Goal: Task Accomplishment & Management: Manage account settings

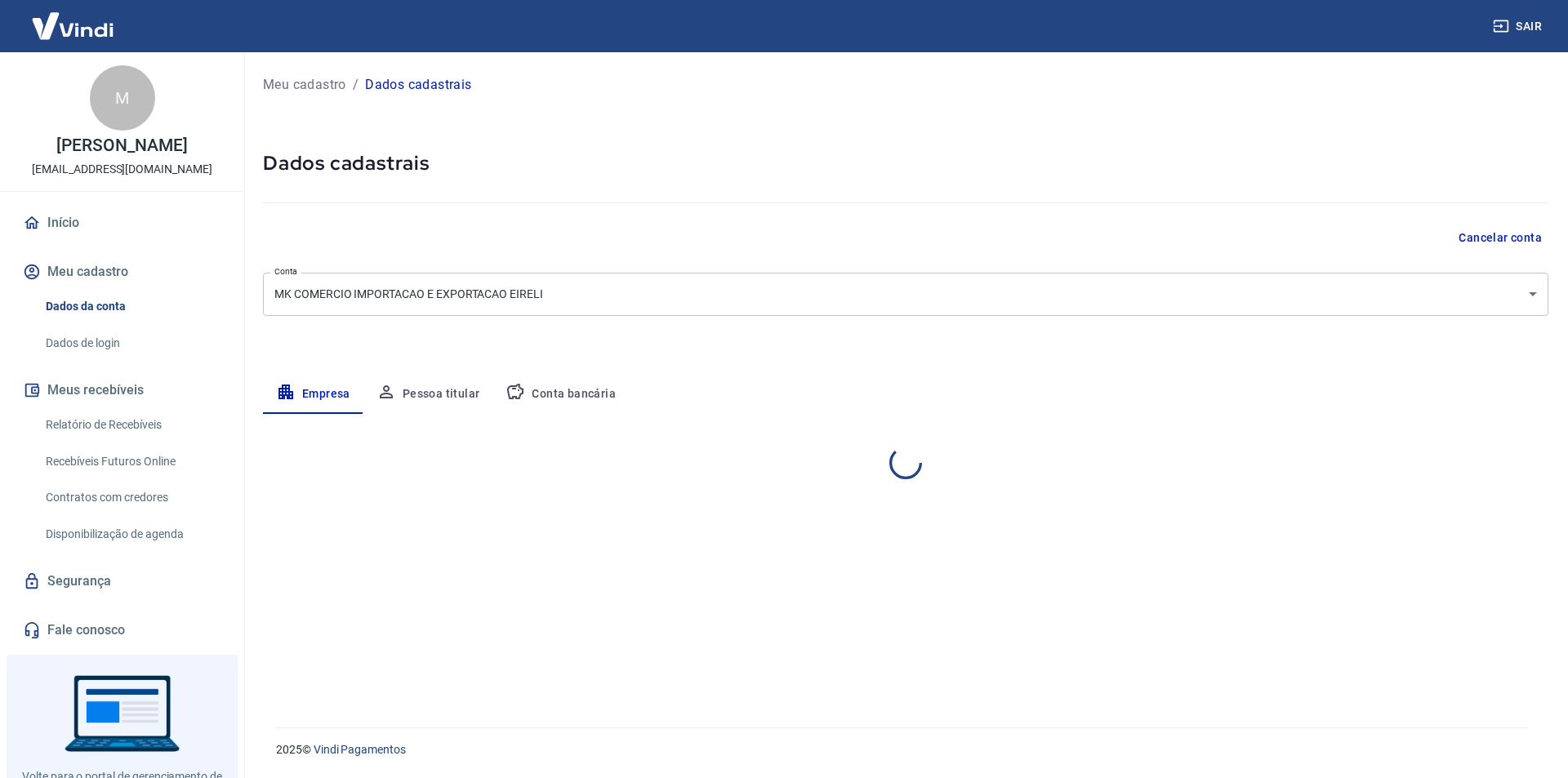
select select "SP"
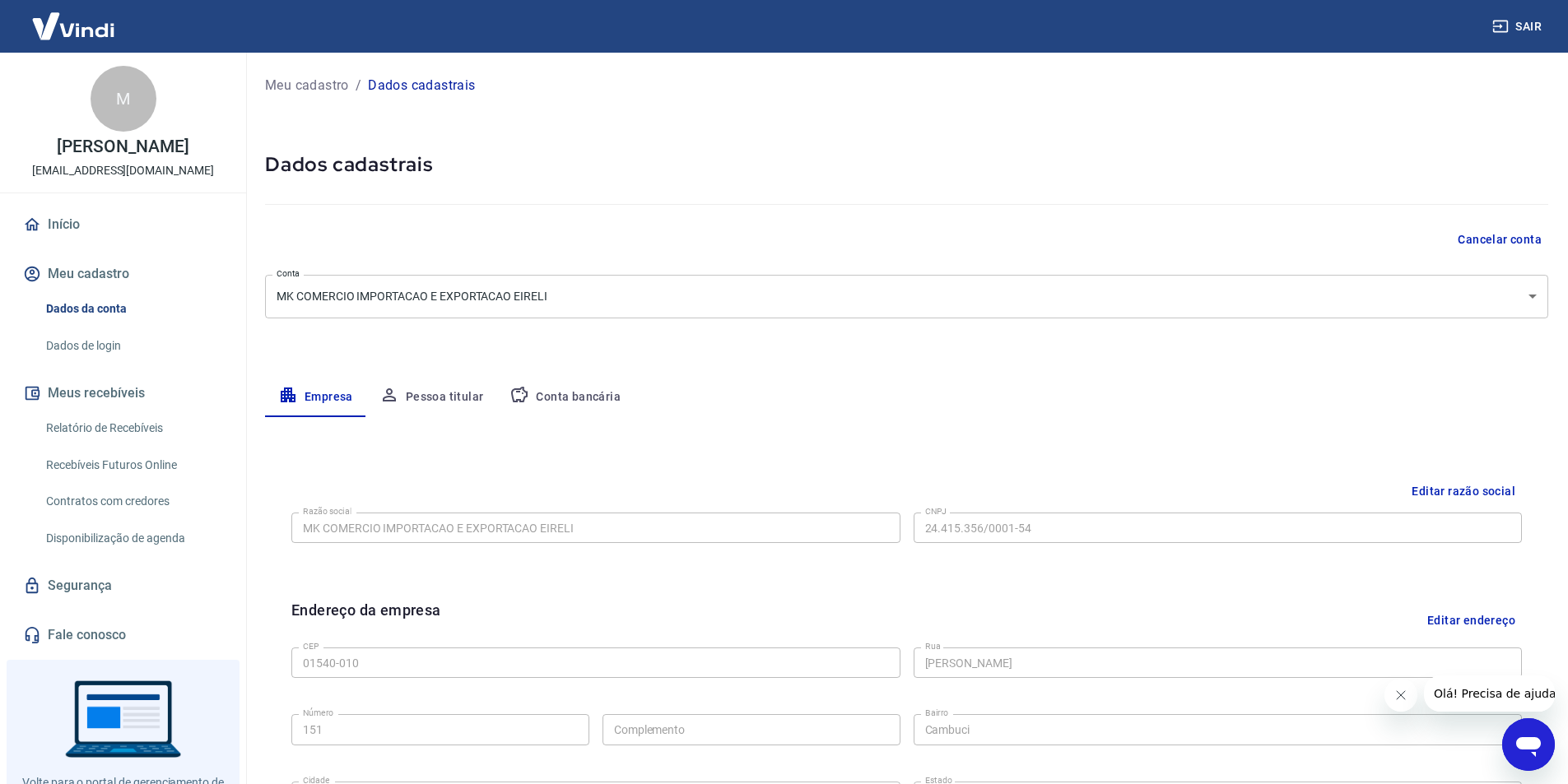
click at [549, 392] on button "Conta bancária" at bounding box center [564, 397] width 137 height 40
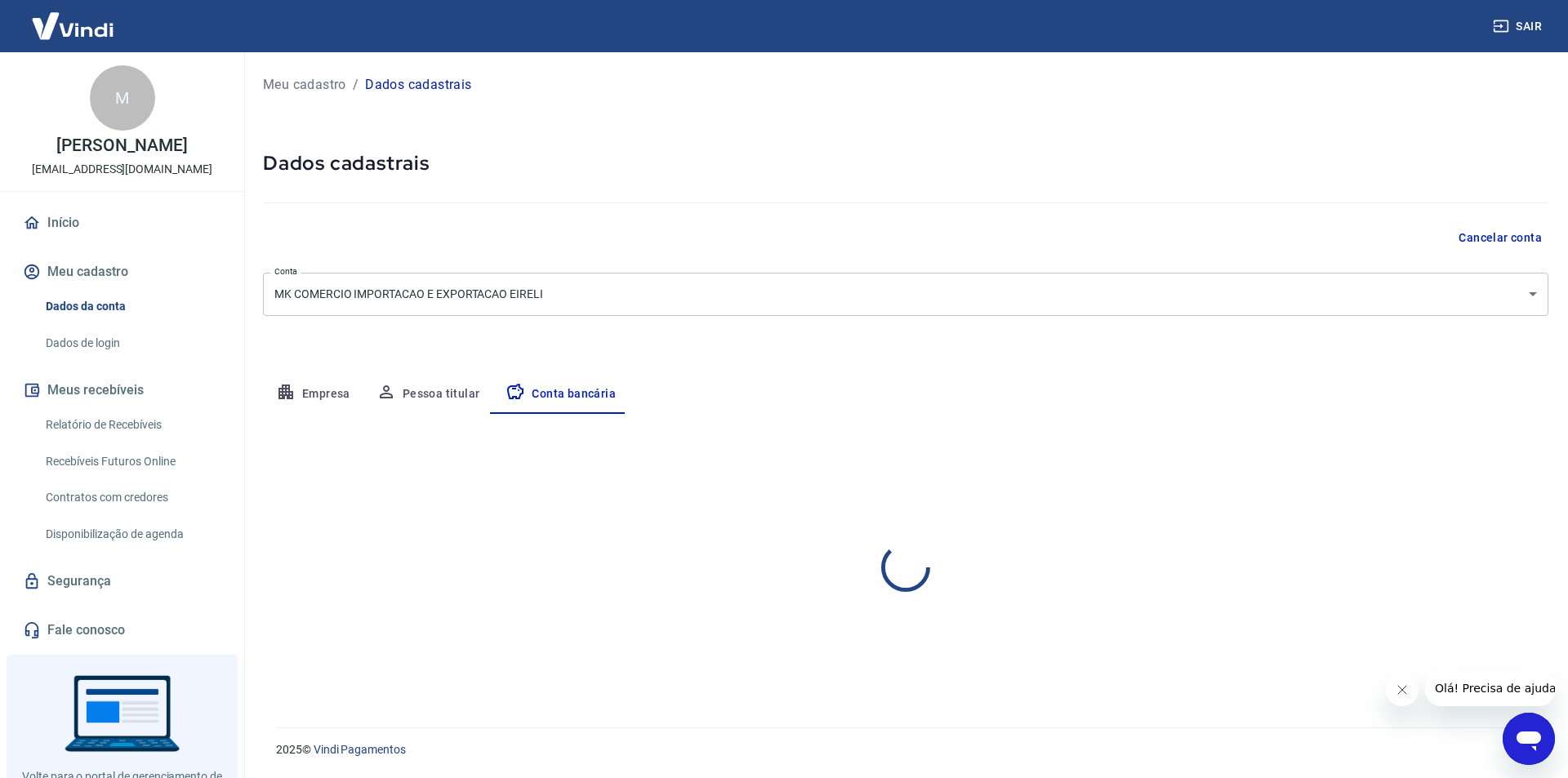
select select "1"
click at [1469, 454] on button "Editar conta bancária" at bounding box center [1480, 462] width 136 height 31
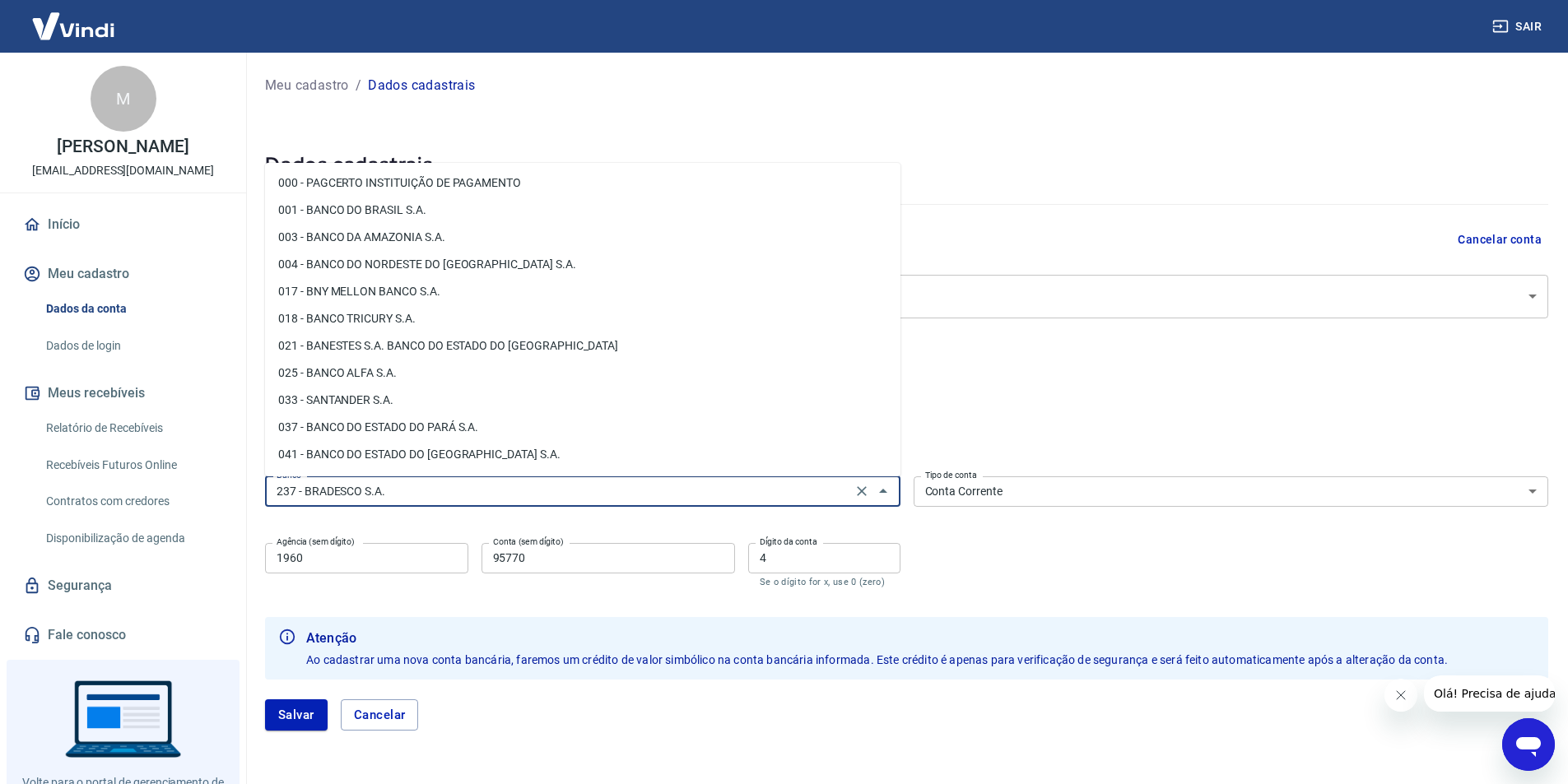
click at [434, 490] on input "237 - BRADESCO S.A." at bounding box center [559, 492] width 577 height 20
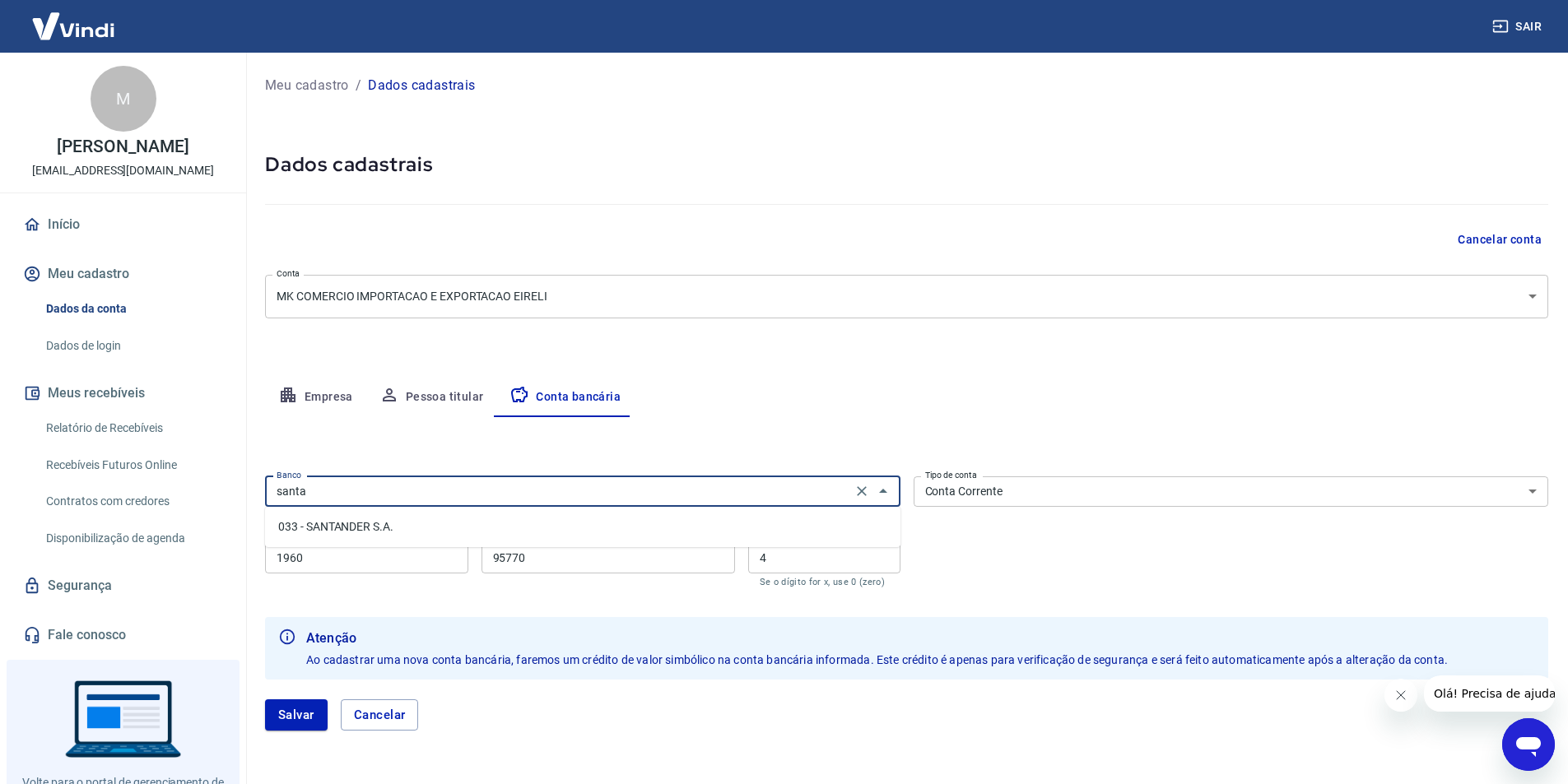
click at [420, 528] on li "033 - SANTANDER S.A." at bounding box center [583, 528] width 635 height 27
type input "033 - SANTANDER S.A."
click at [367, 565] on input "1960" at bounding box center [366, 558] width 203 height 30
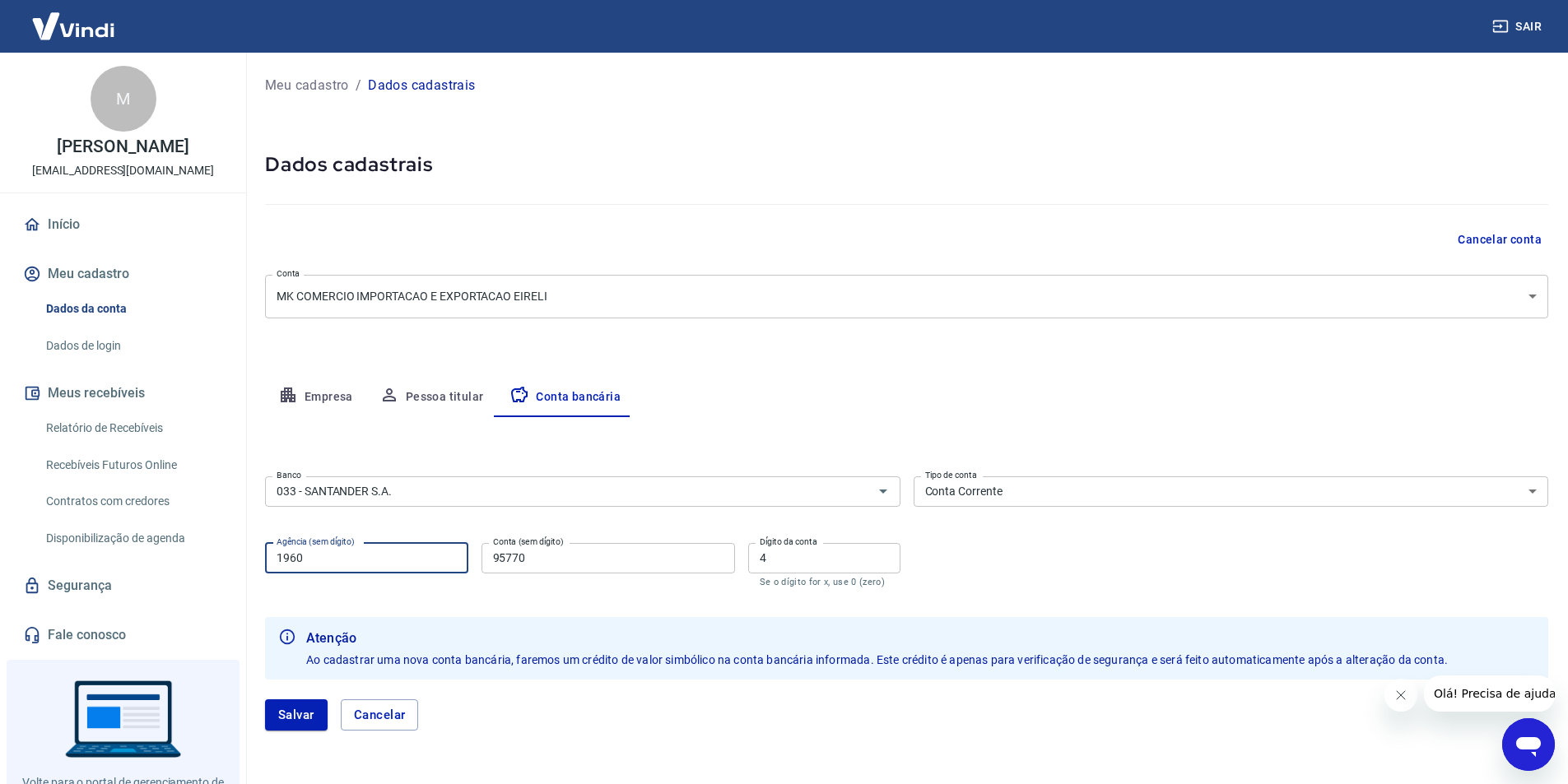
drag, startPoint x: 364, startPoint y: 560, endPoint x: 161, endPoint y: 561, distance: 203.0
click at [163, 560] on div "Sair M MARCIA KHENAIFES contato@mkmagazine.com.br Início Meu cadastro Dados da …" at bounding box center [784, 392] width 1568 height 784
type input "3310"
drag, startPoint x: 571, startPoint y: 556, endPoint x: 469, endPoint y: 554, distance: 102.0
click at [469, 554] on div "Agência (sem dígito) 3310 Agência (sem dígito) Conta (sem dígito) 95770 Conta (…" at bounding box center [583, 563] width 635 height 54
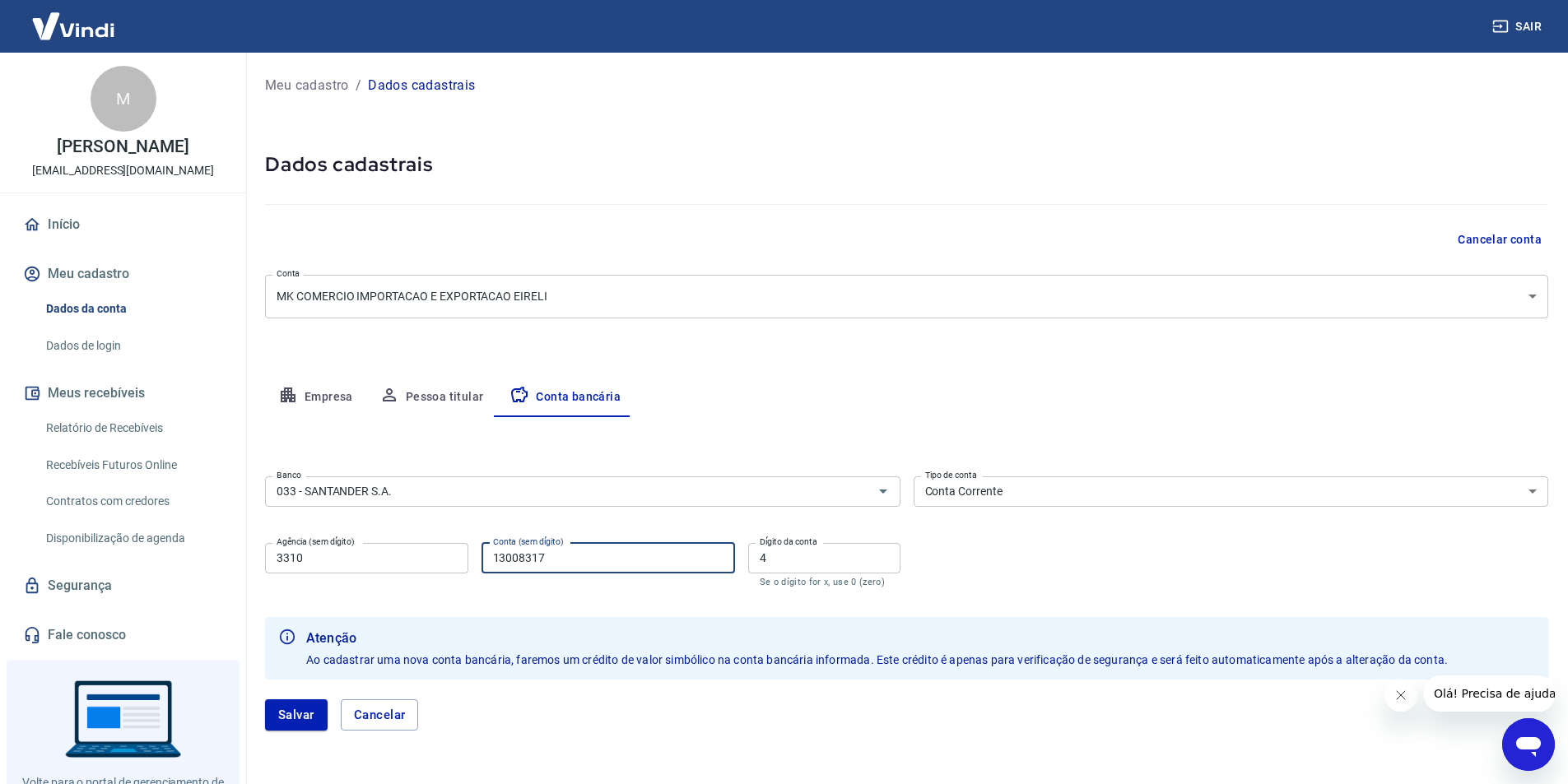
type input "13008317"
drag, startPoint x: 767, startPoint y: 559, endPoint x: 730, endPoint y: 561, distance: 37.1
click at [733, 561] on div "Agência (sem dígito) 3310 Agência (sem dígito) Conta (sem dígito) 13008317 Cont…" at bounding box center [583, 563] width 635 height 54
type input "6"
drag, startPoint x: 526, startPoint y: 561, endPoint x: 562, endPoint y: 560, distance: 36.0
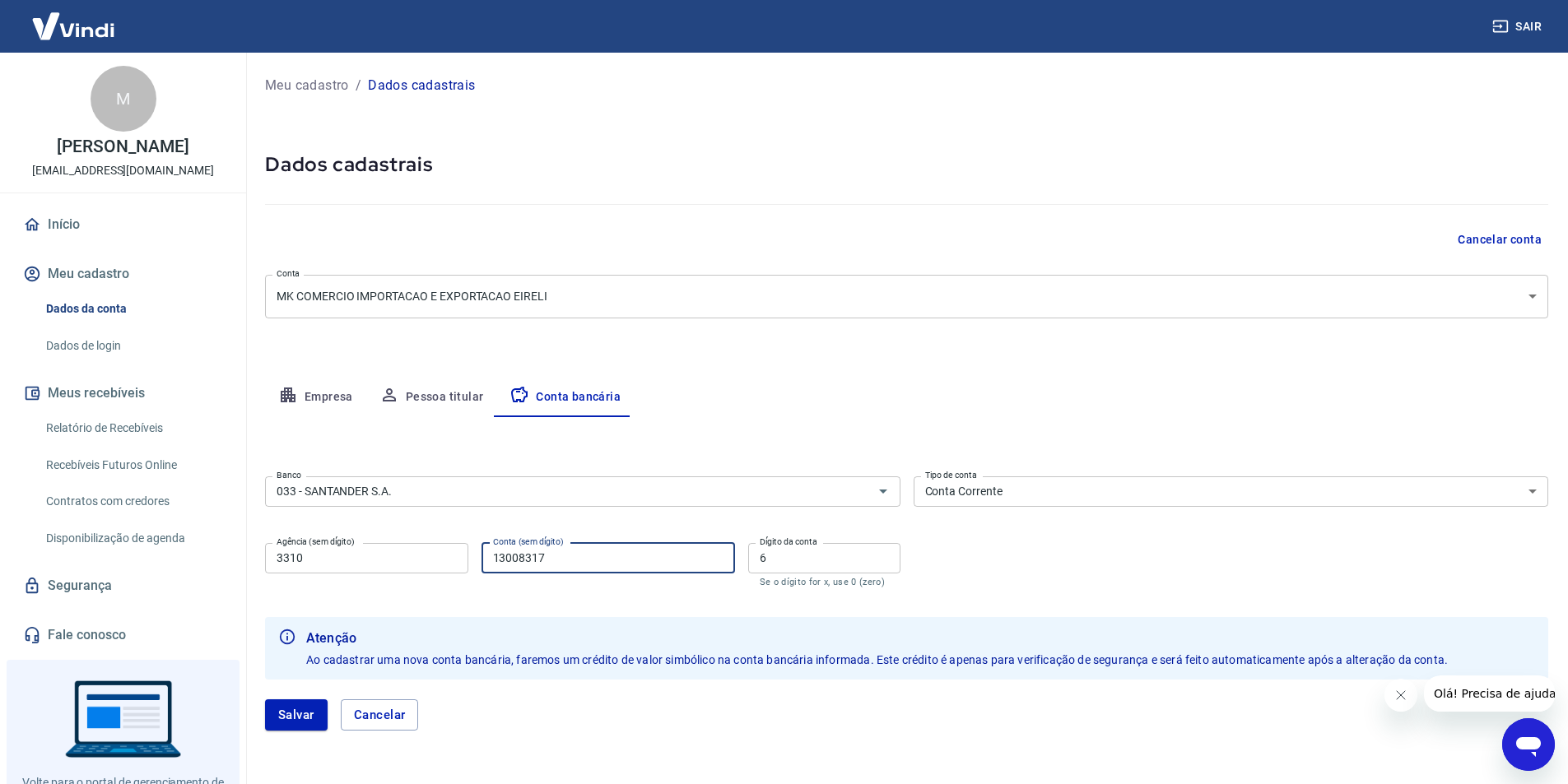
click at [562, 560] on input "13008317" at bounding box center [608, 558] width 254 height 30
type input "13008317"
click at [1077, 608] on form "Banco 033 - SANTANDER S.A. Banco Tipo de conta Conta Corrente Conta Poupança Ti…" at bounding box center [906, 610] width 1283 height 281
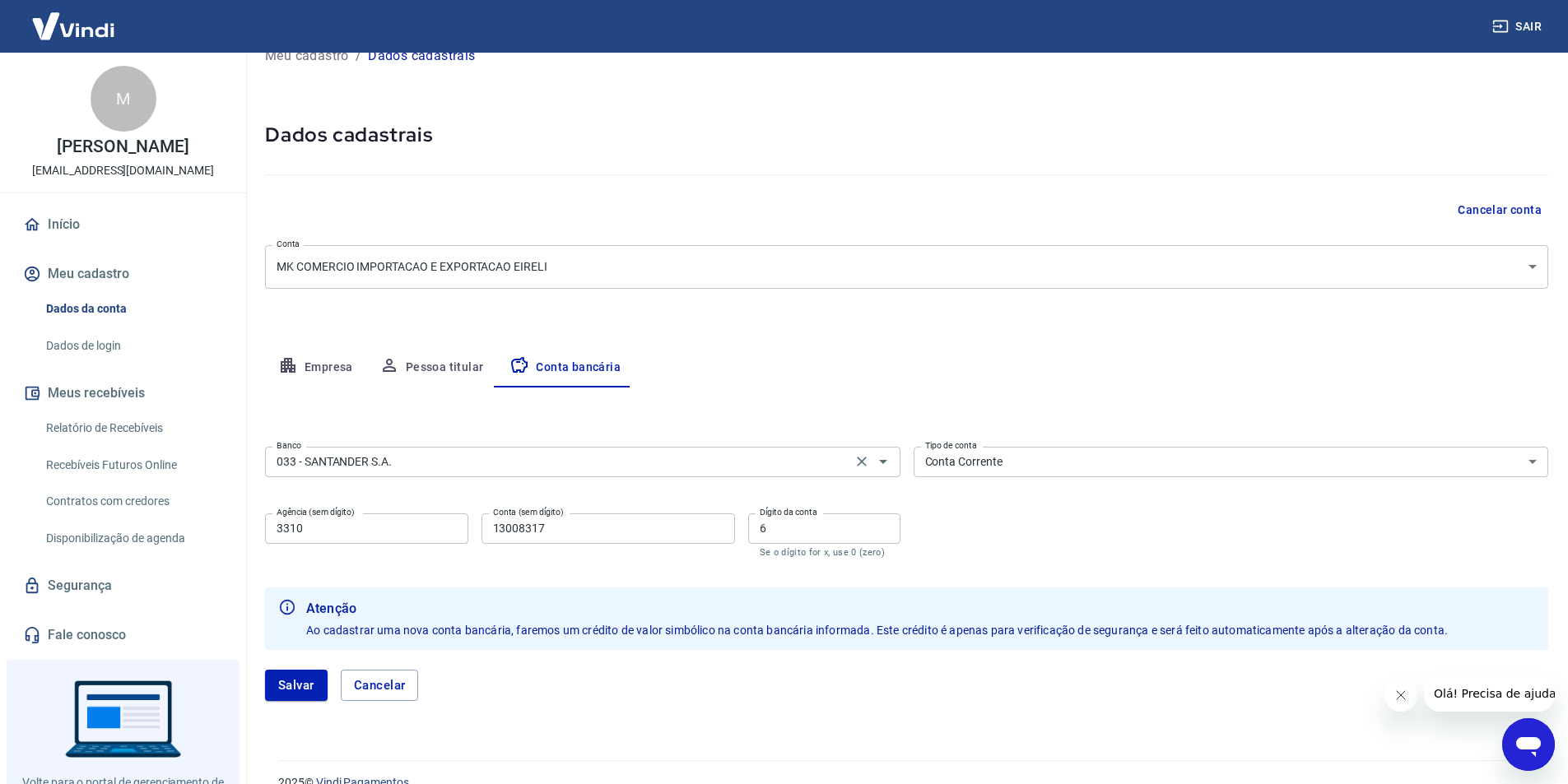
scroll to position [56, 0]
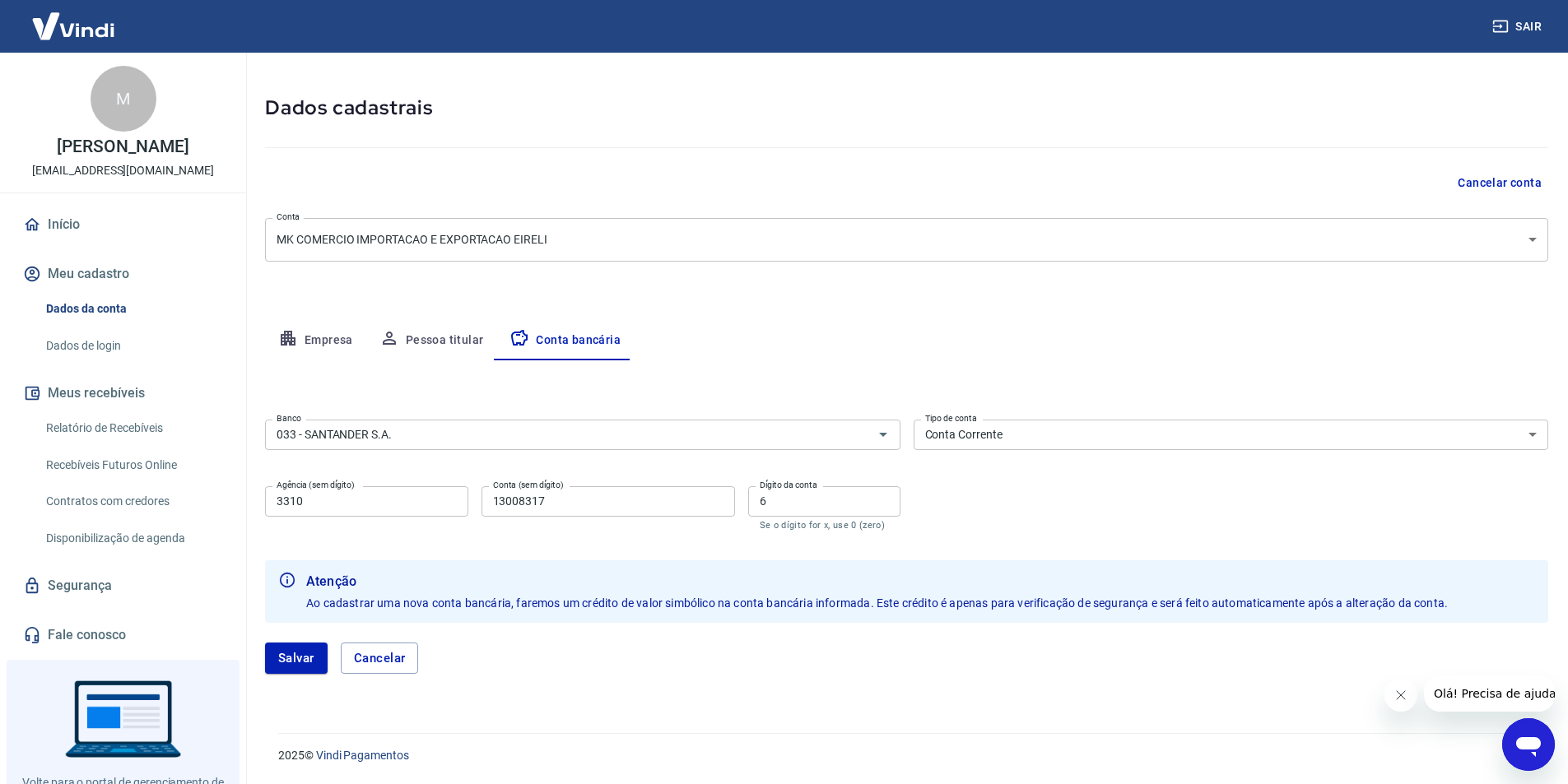
click at [302, 656] on button "Salvar" at bounding box center [296, 659] width 62 height 31
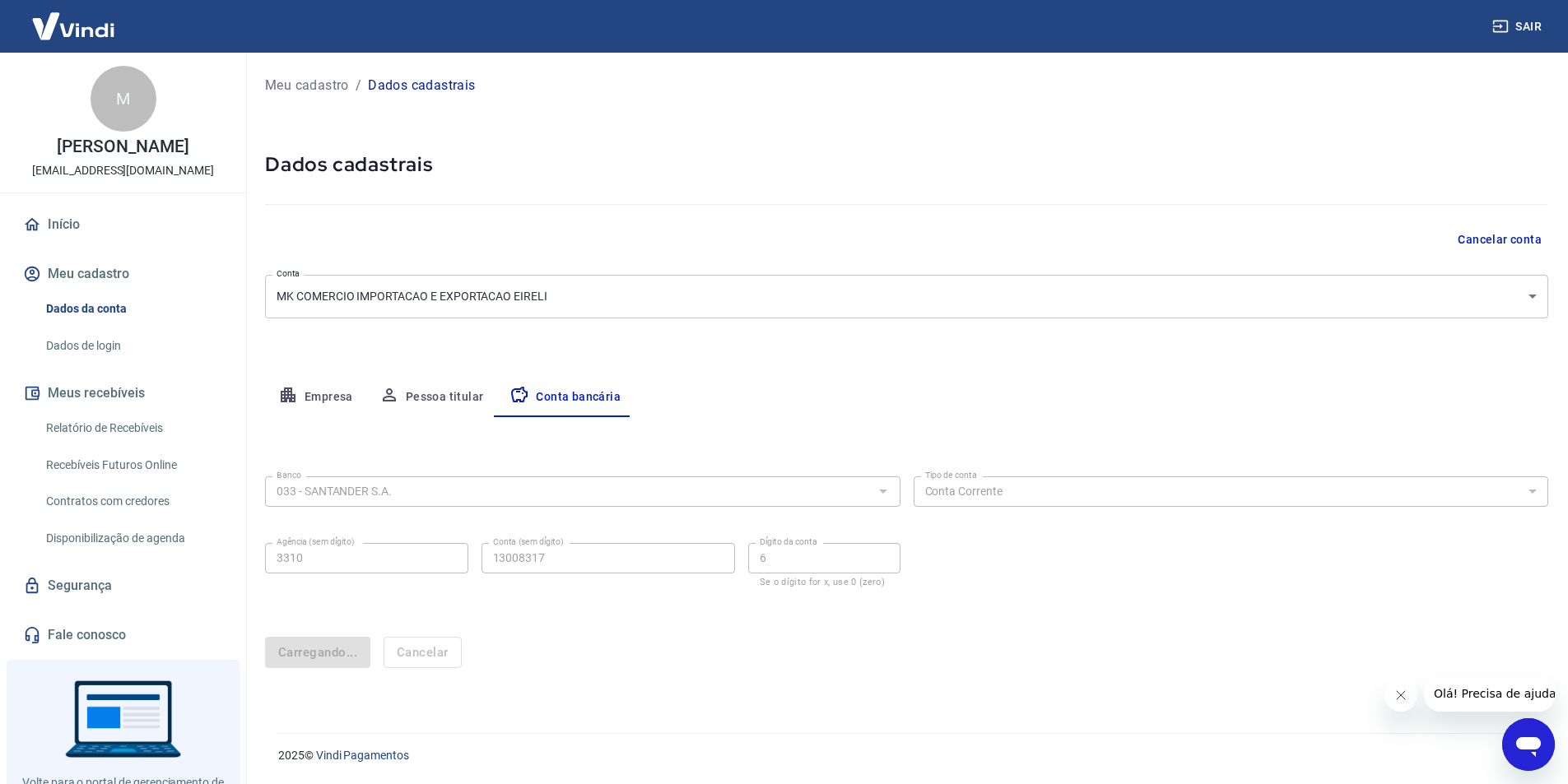
scroll to position [0, 0]
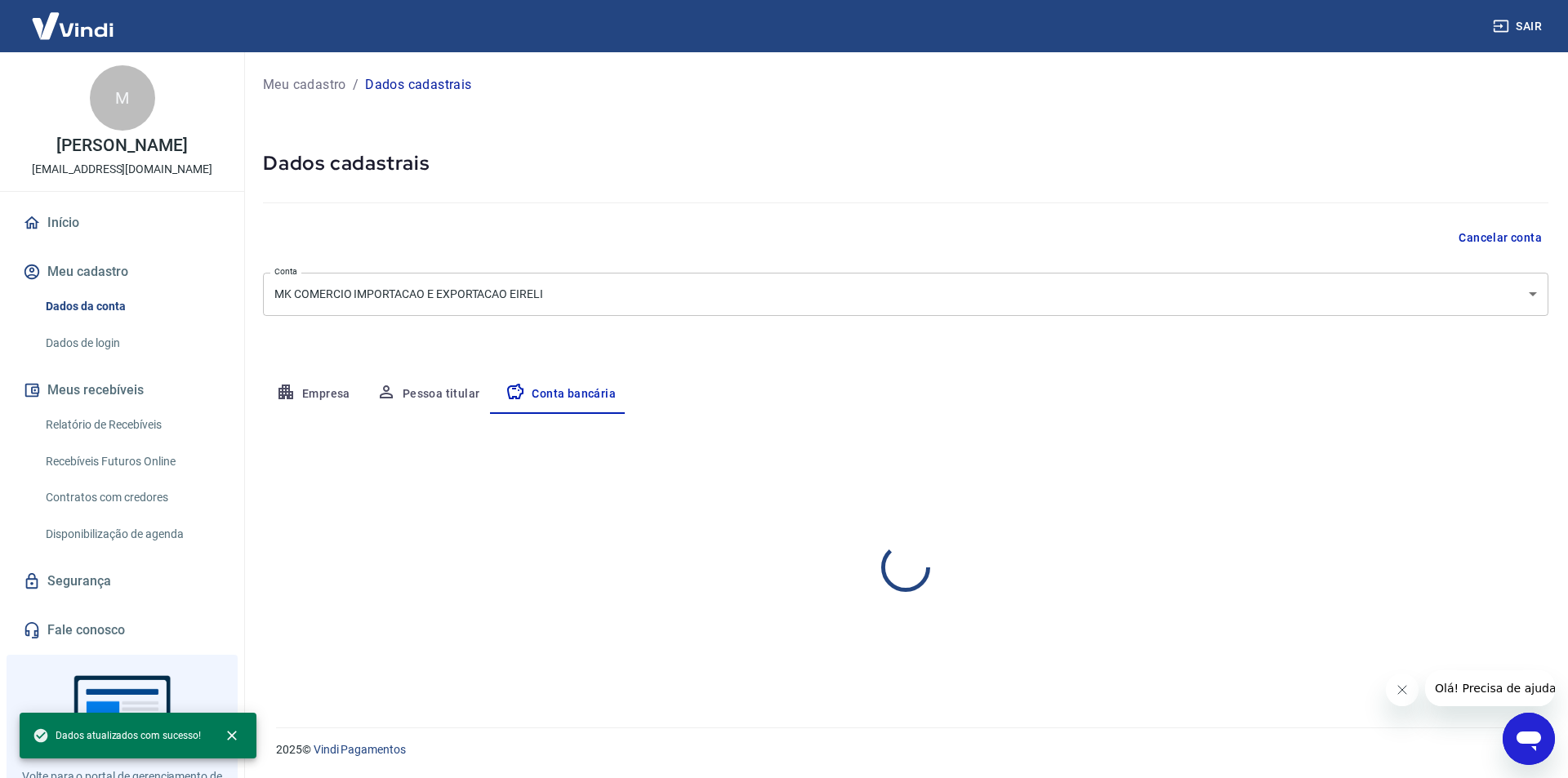
select select "1"
click at [334, 81] on p "Meu cadastro" at bounding box center [305, 85] width 83 height 19
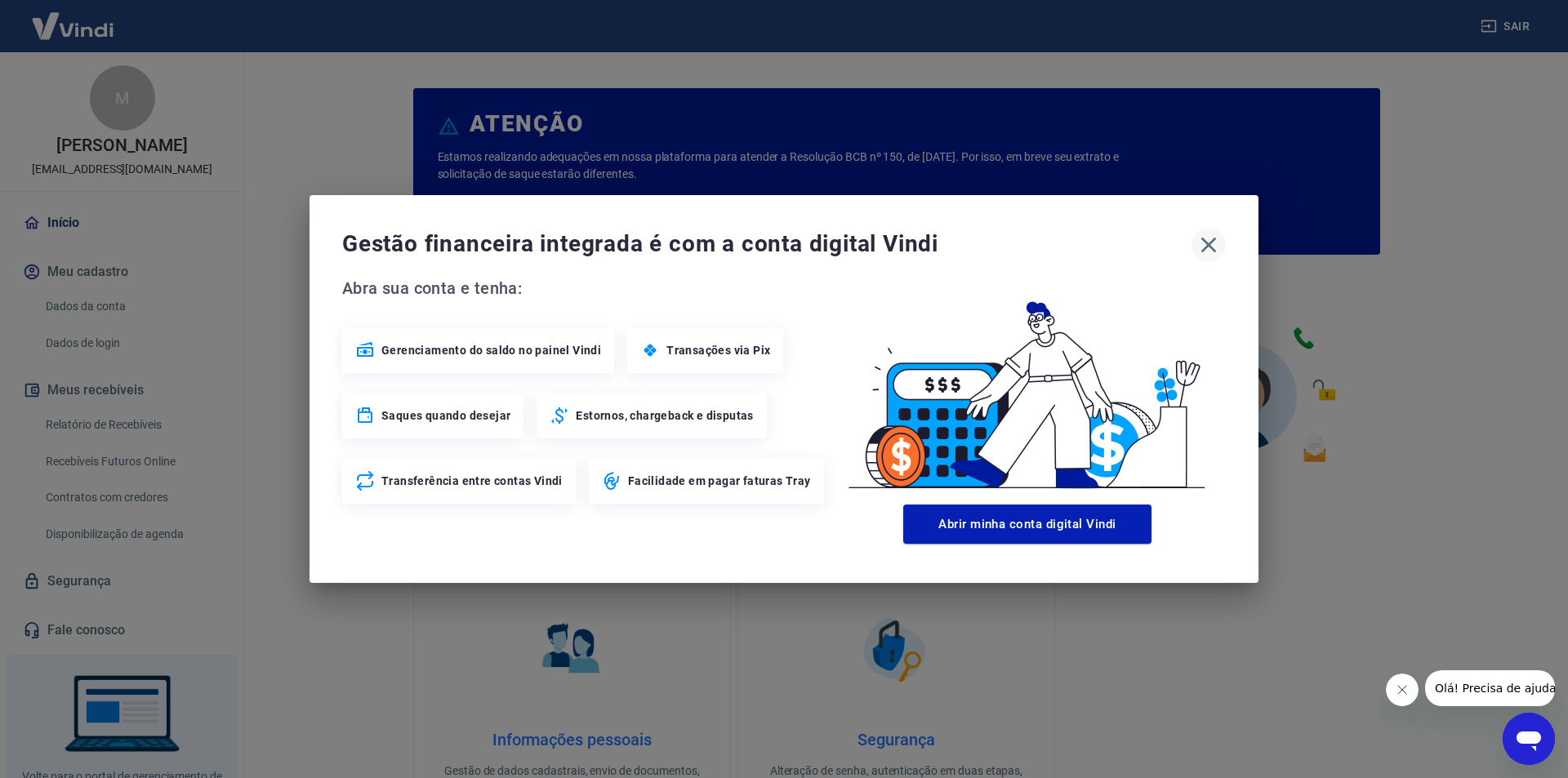
click at [1215, 244] on icon "button" at bounding box center [1208, 245] width 26 height 26
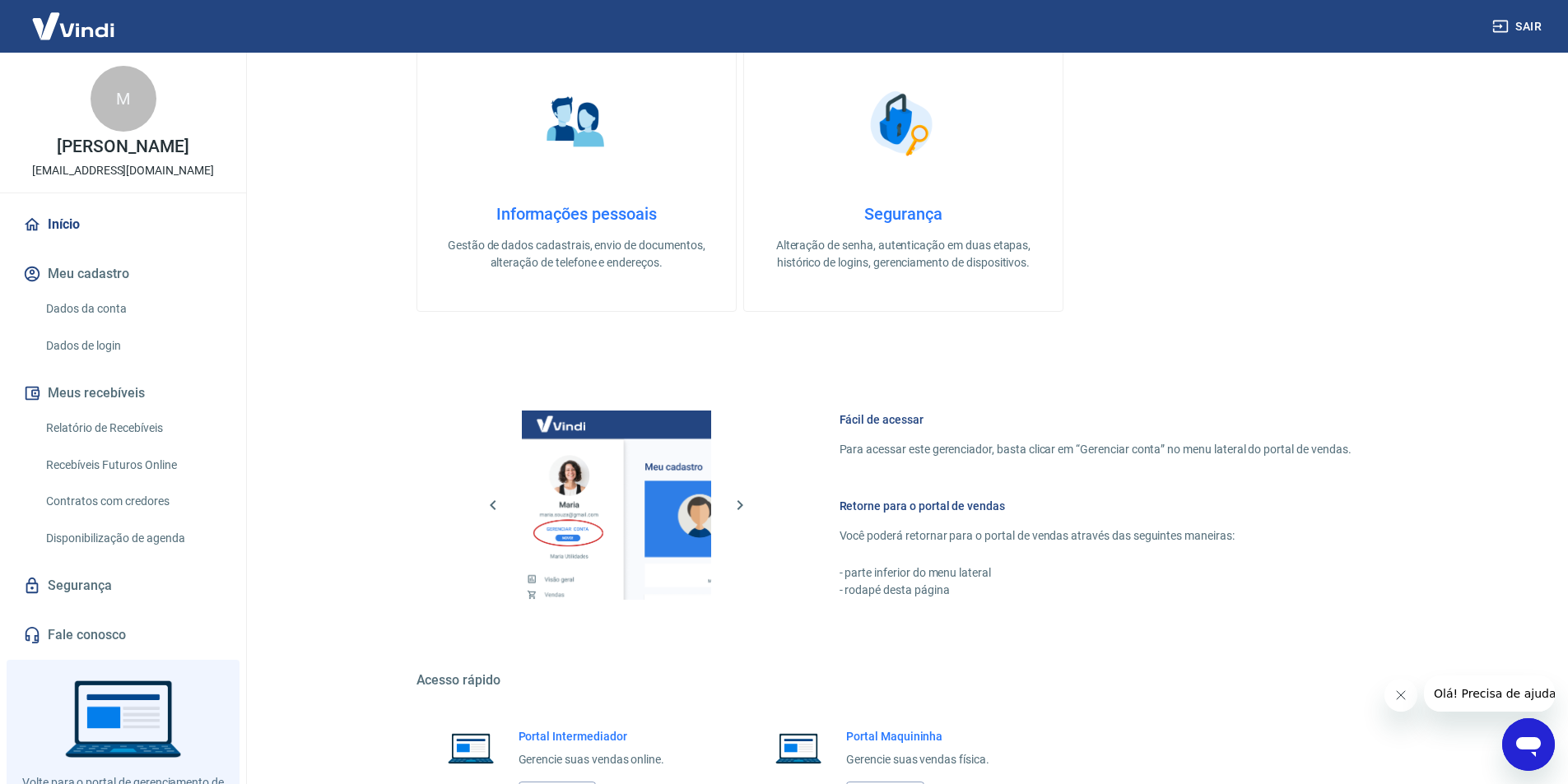
scroll to position [669, 0]
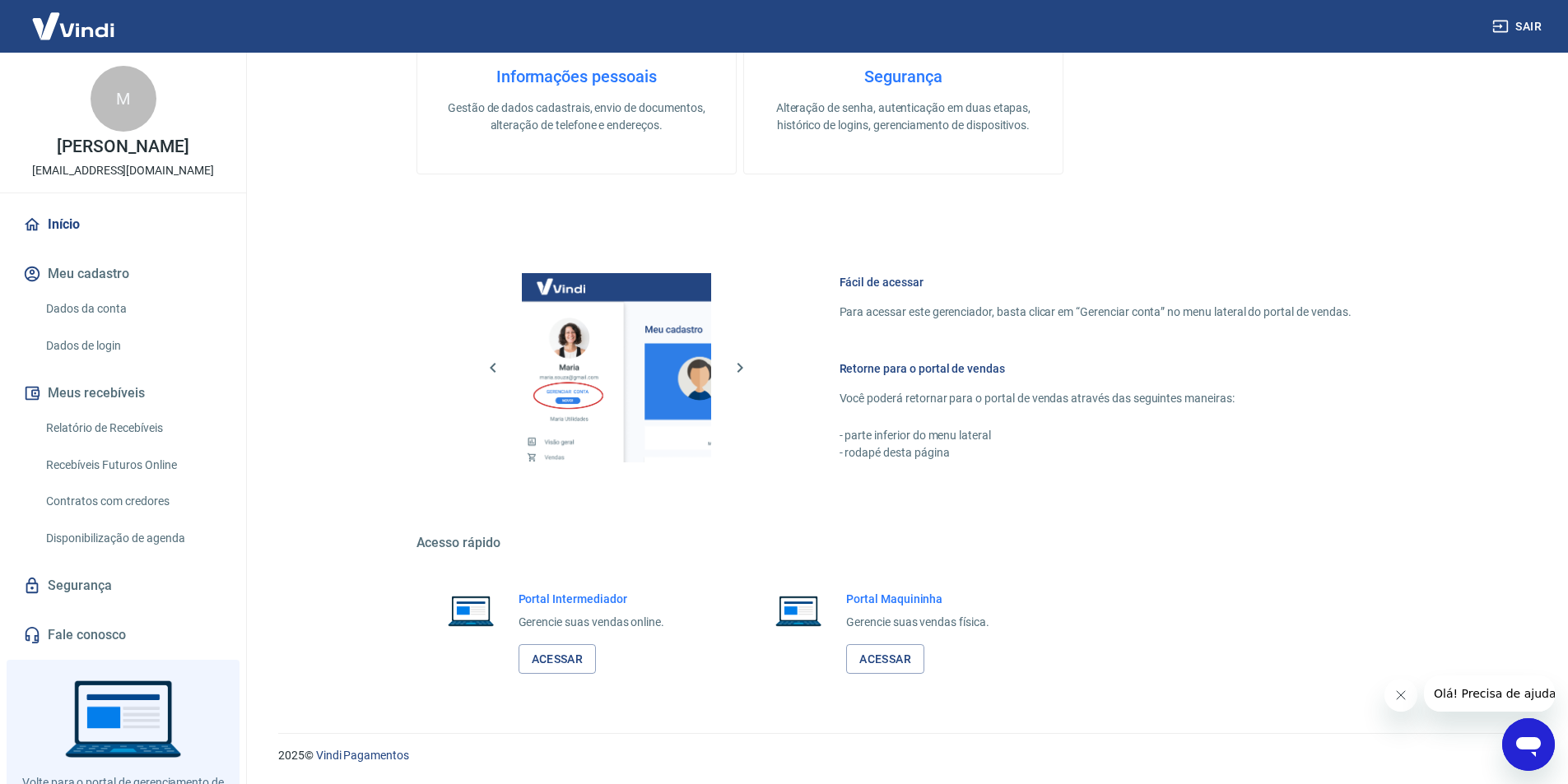
click at [151, 429] on link "Relatório de Recebíveis" at bounding box center [133, 428] width 187 height 34
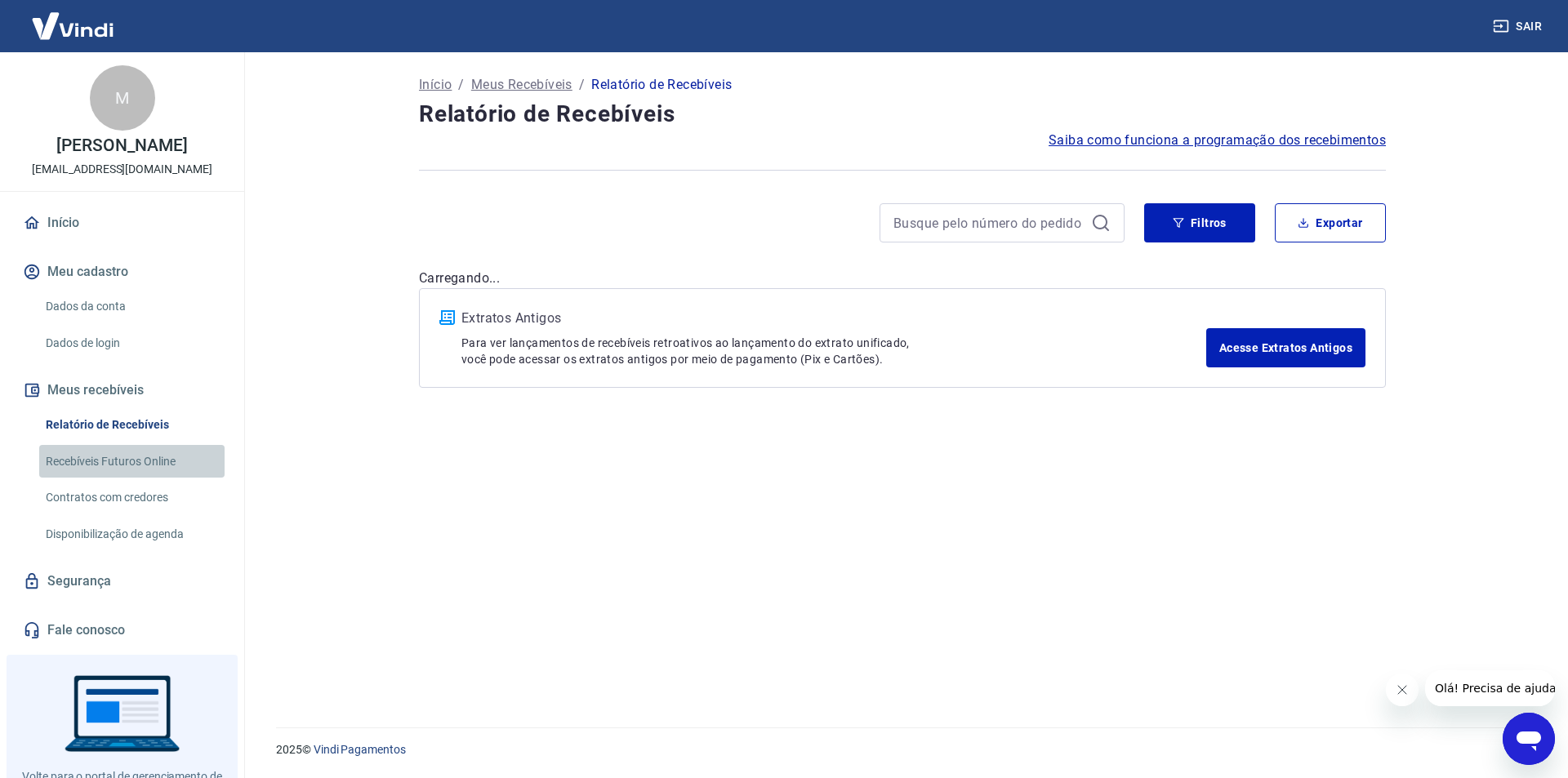
click at [142, 468] on link "Recebíveis Futuros Online" at bounding box center [132, 462] width 185 height 34
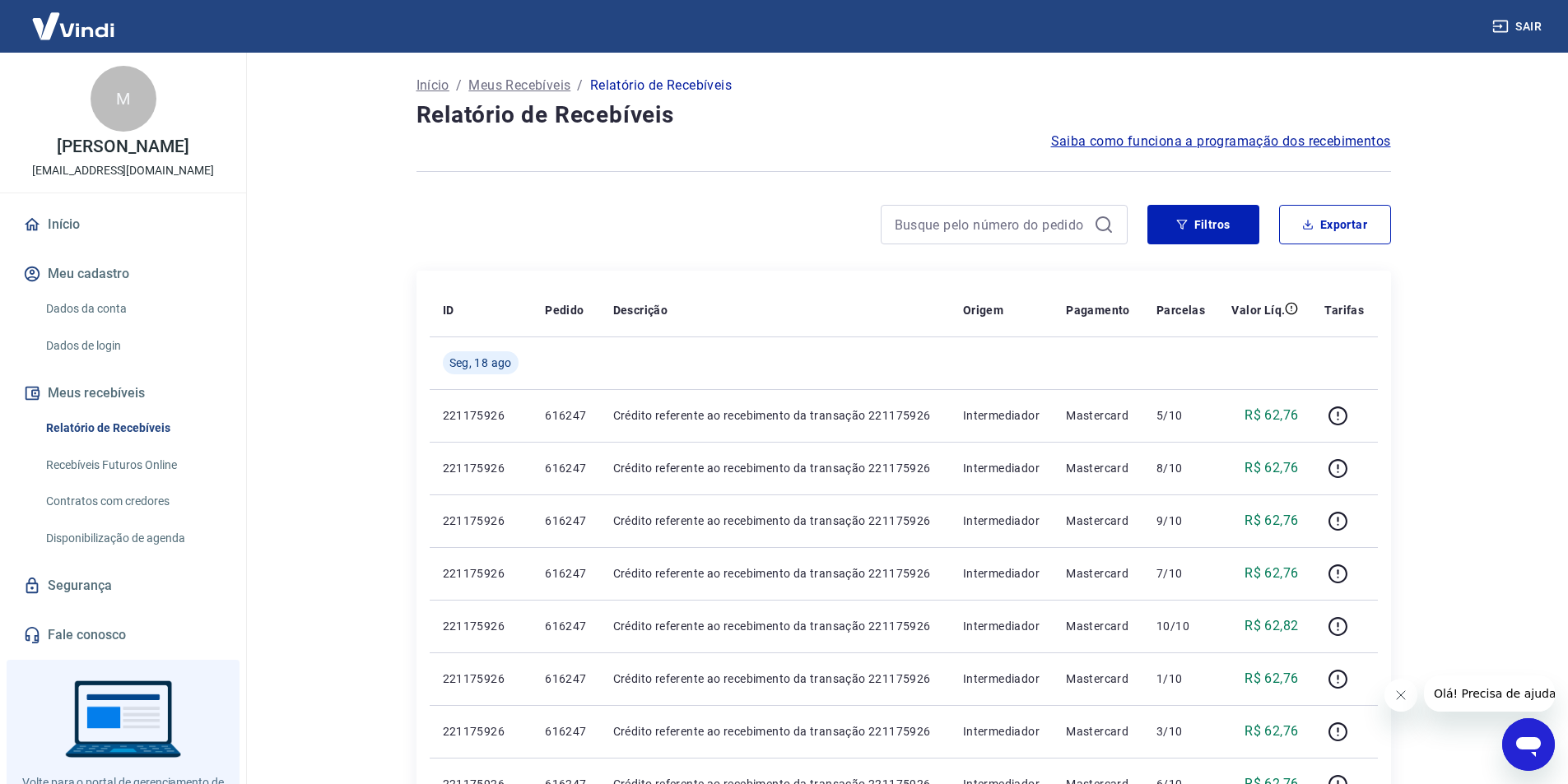
click at [108, 304] on link "Dados da conta" at bounding box center [133, 309] width 187 height 34
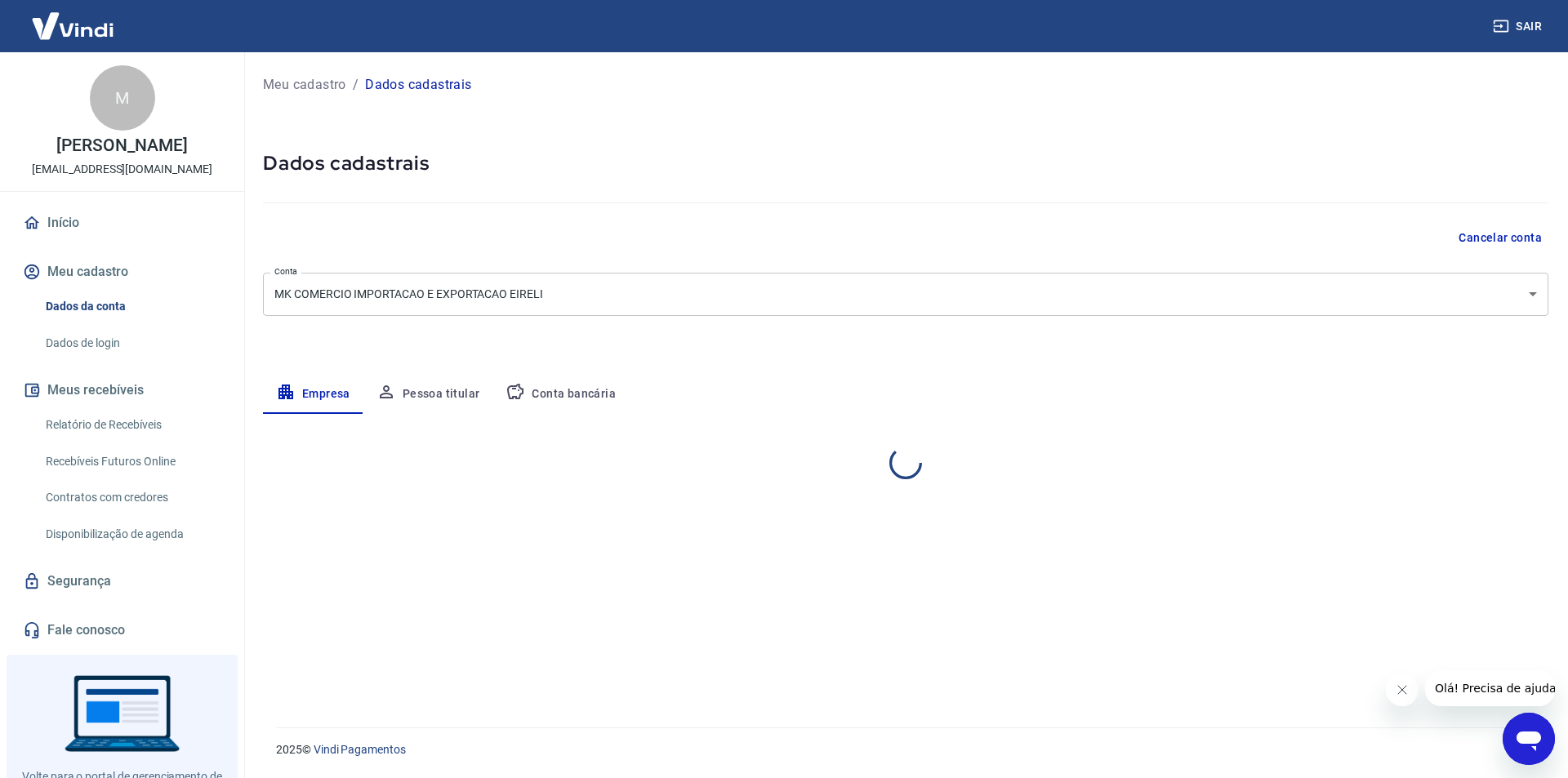
select select "SP"
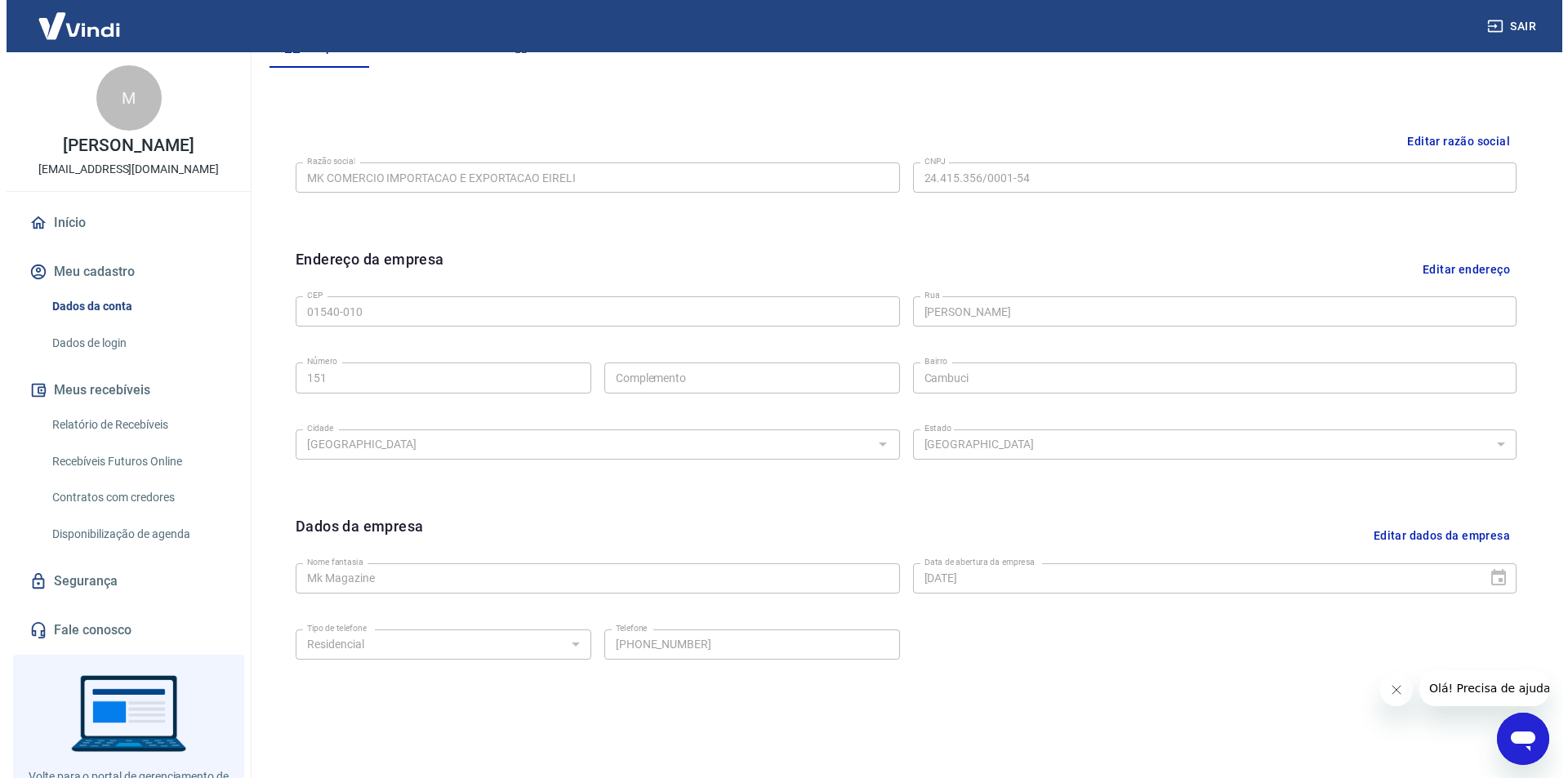
scroll to position [318, 0]
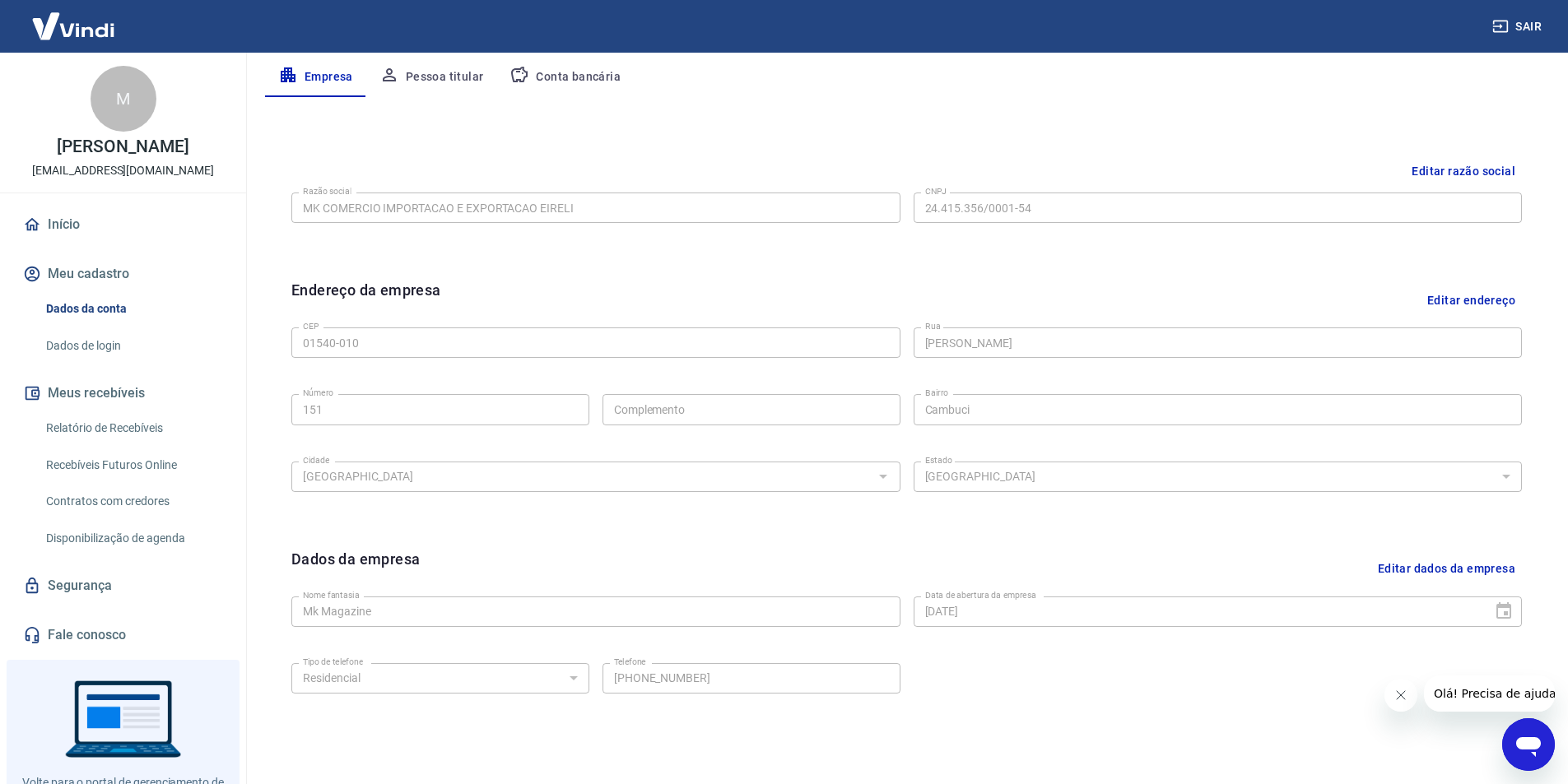
click at [85, 223] on link "Início" at bounding box center [122, 224] width 207 height 36
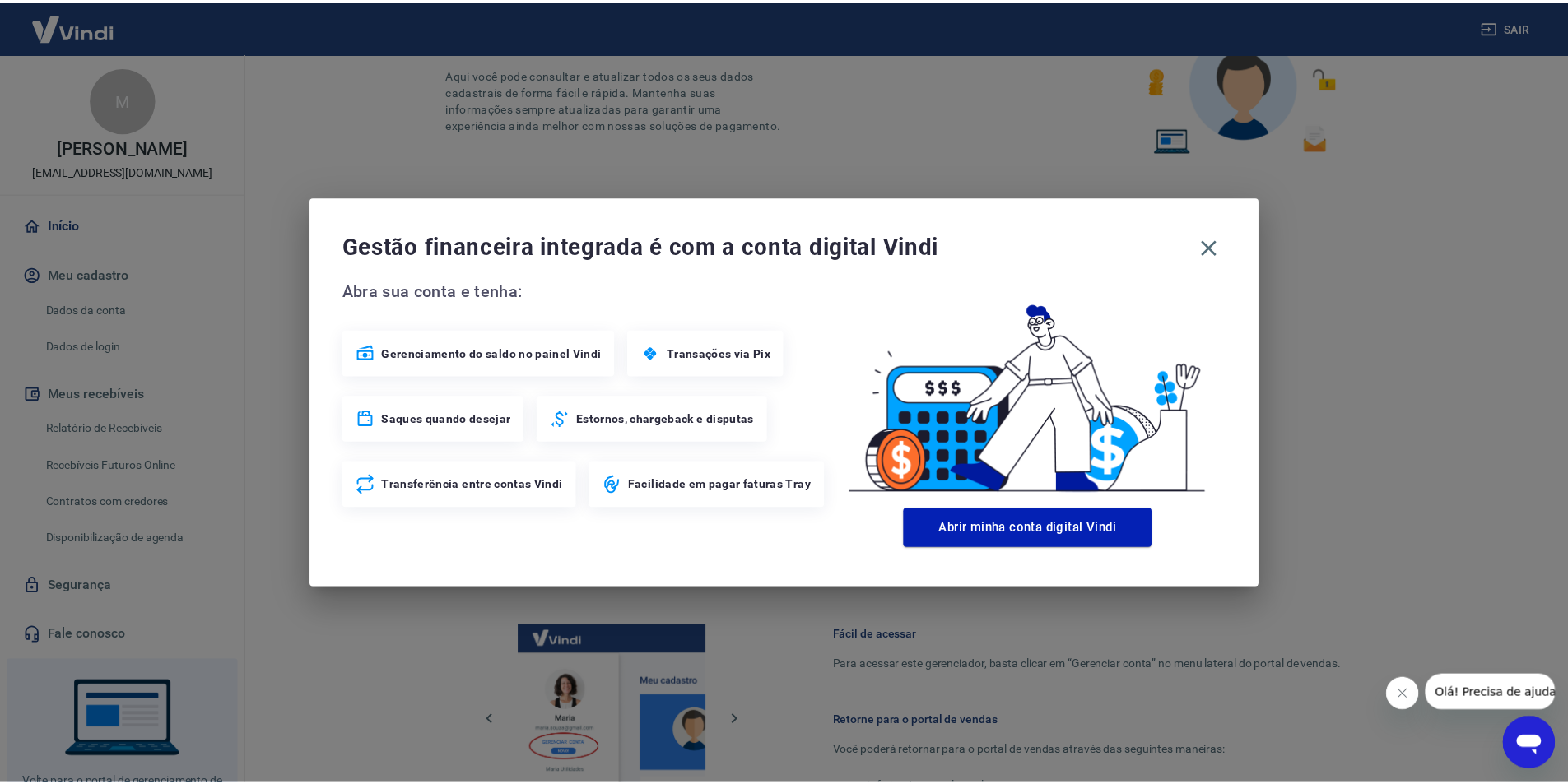
scroll to position [442, 0]
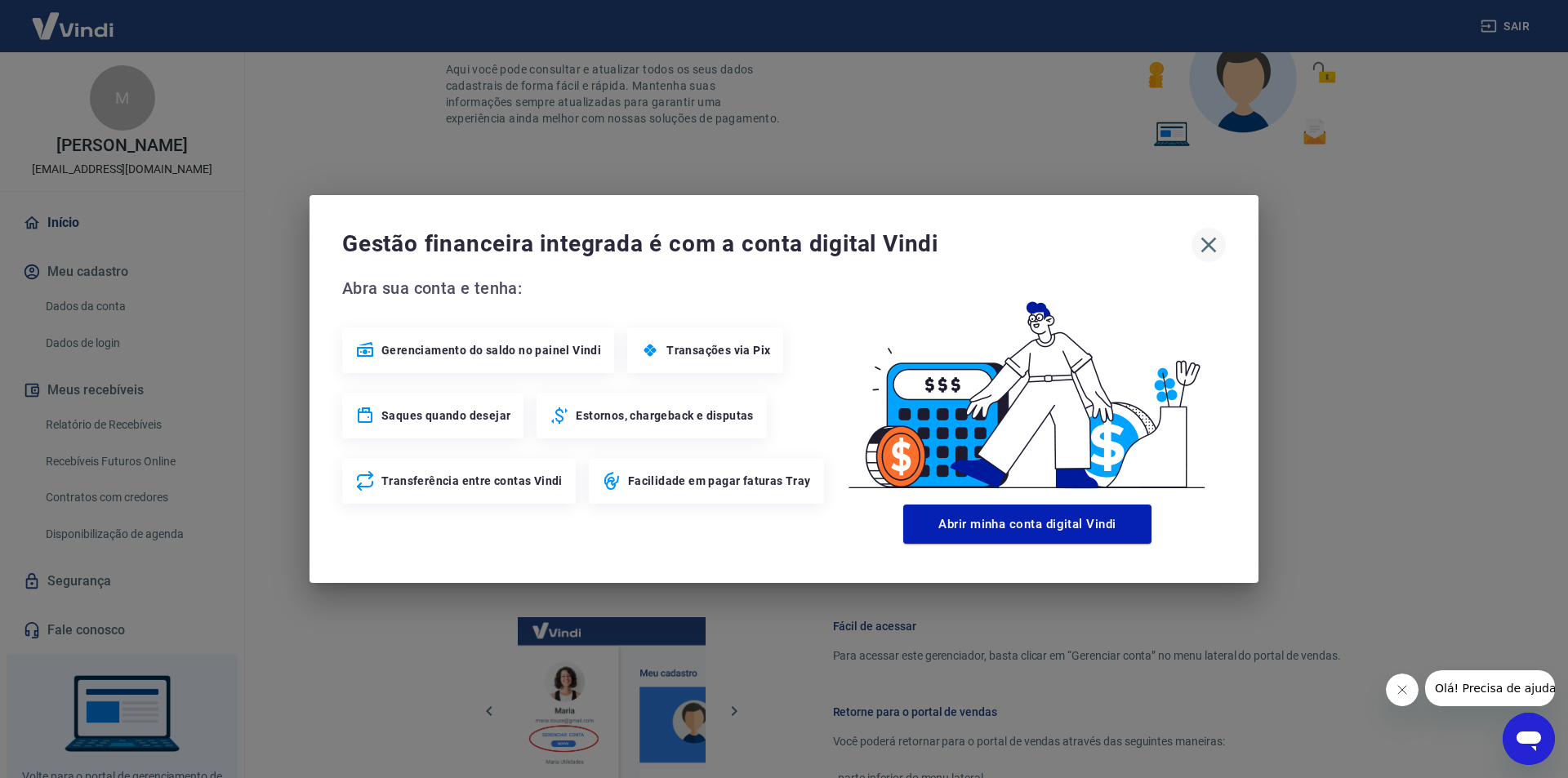
click at [1221, 243] on icon "button" at bounding box center [1208, 245] width 26 height 26
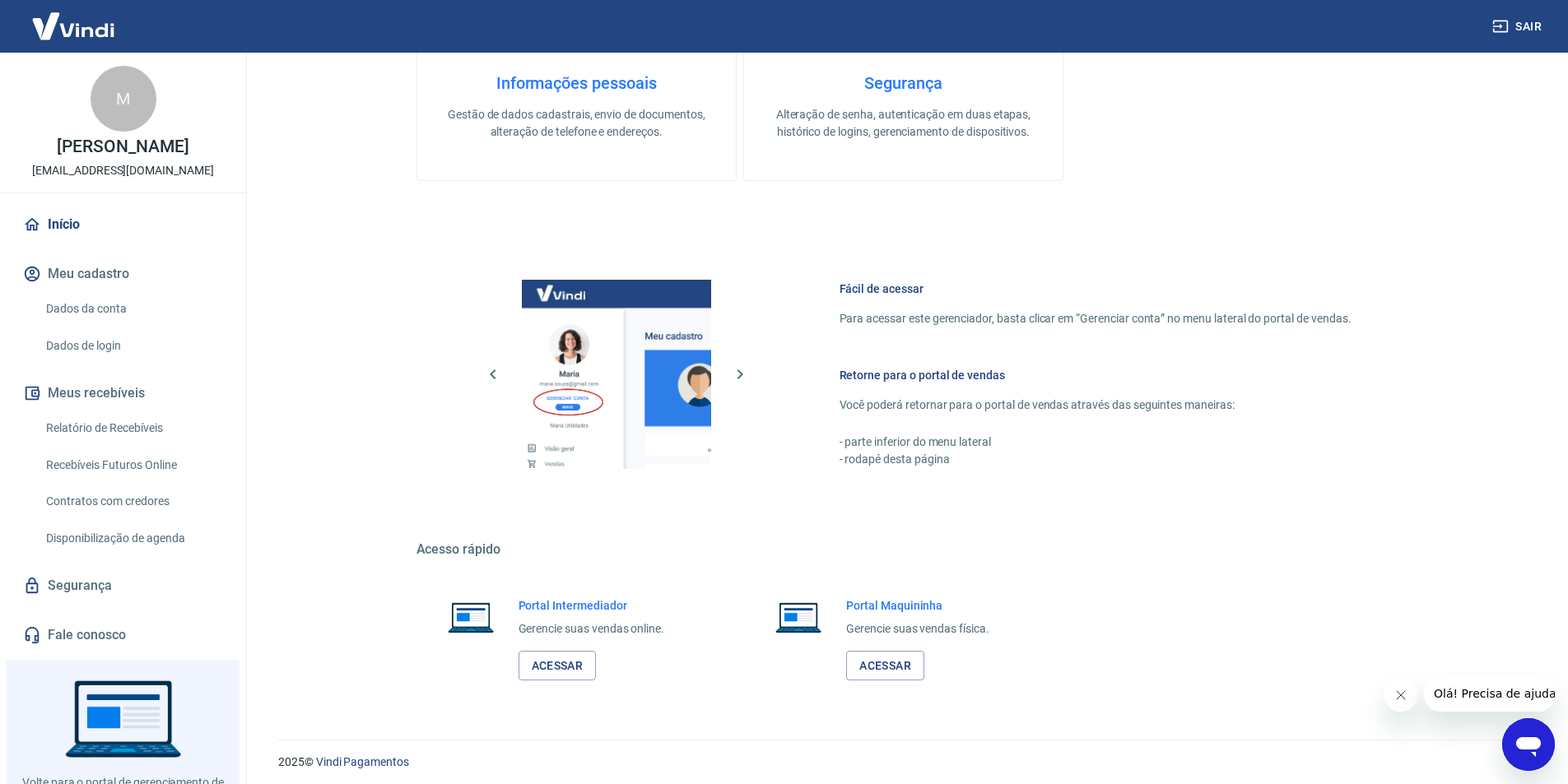
scroll to position [791, 0]
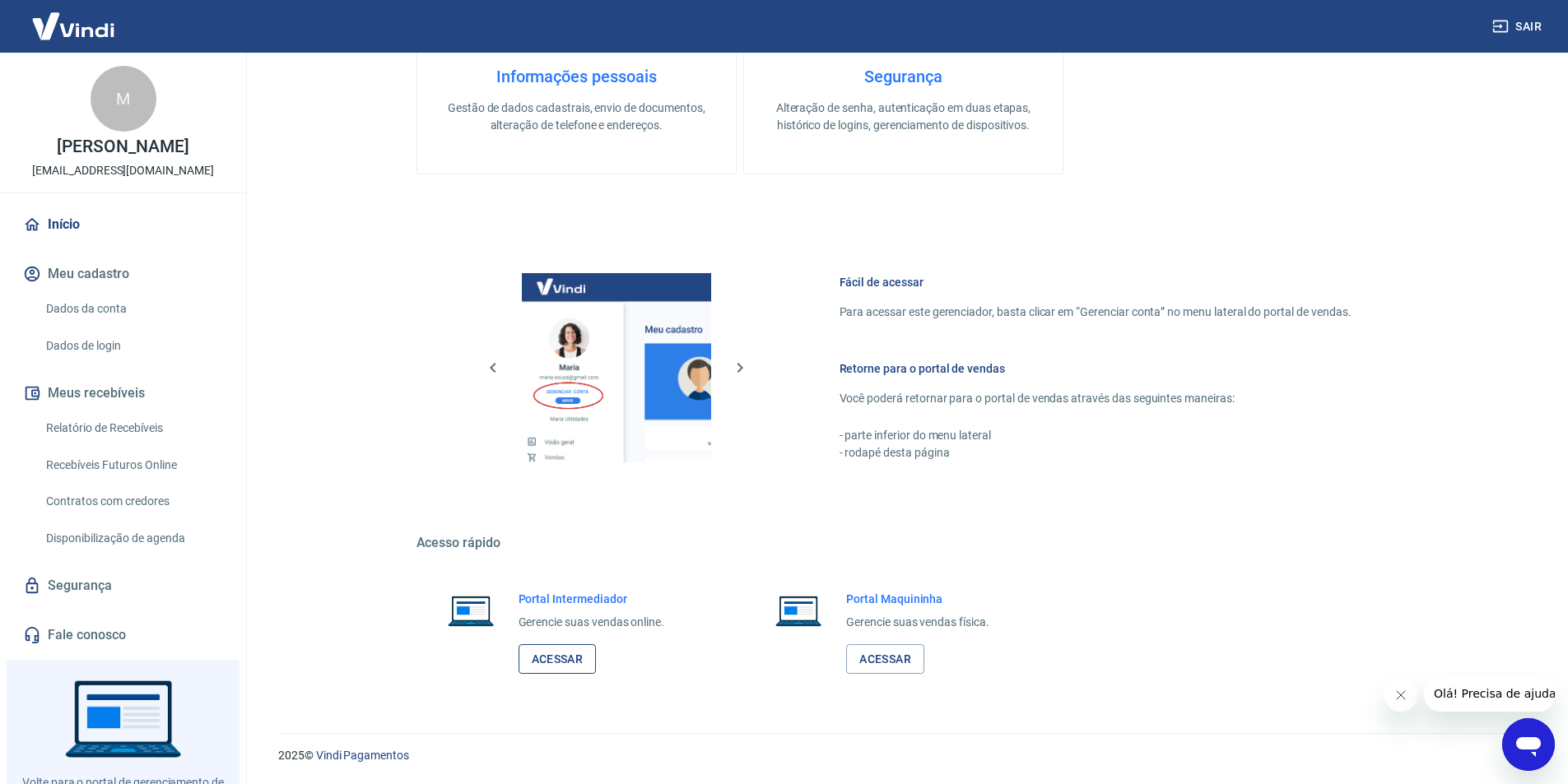
click at [584, 659] on link "Acessar" at bounding box center [558, 659] width 78 height 30
